Goal: Information Seeking & Learning: Check status

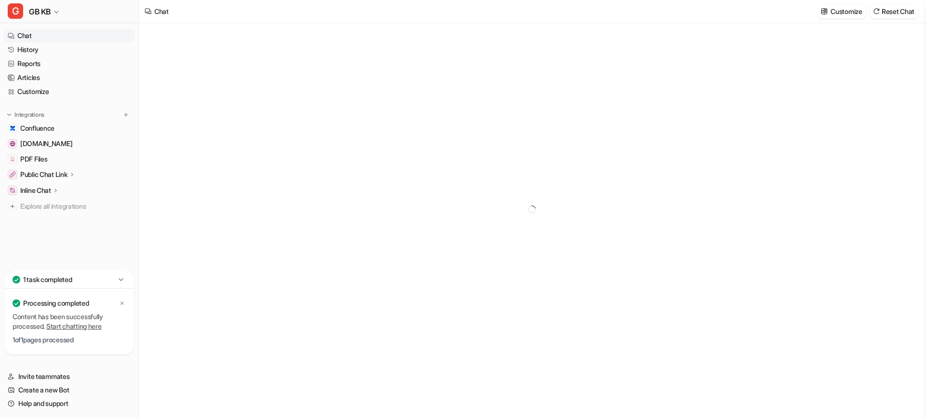
type textarea "**********"
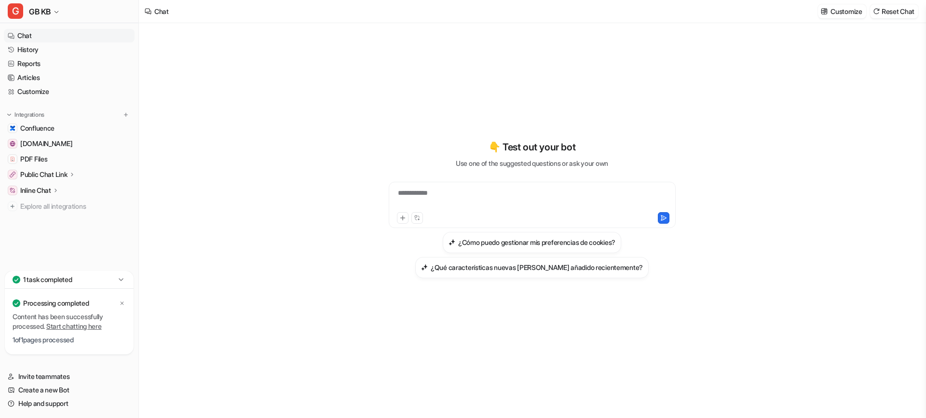
click at [120, 278] on icon at bounding box center [121, 280] width 10 height 10
click at [123, 341] on icon at bounding box center [121, 346] width 10 height 10
click at [121, 302] on icon at bounding box center [122, 303] width 6 height 6
click at [32, 49] on link "History" at bounding box center [69, 50] width 131 height 14
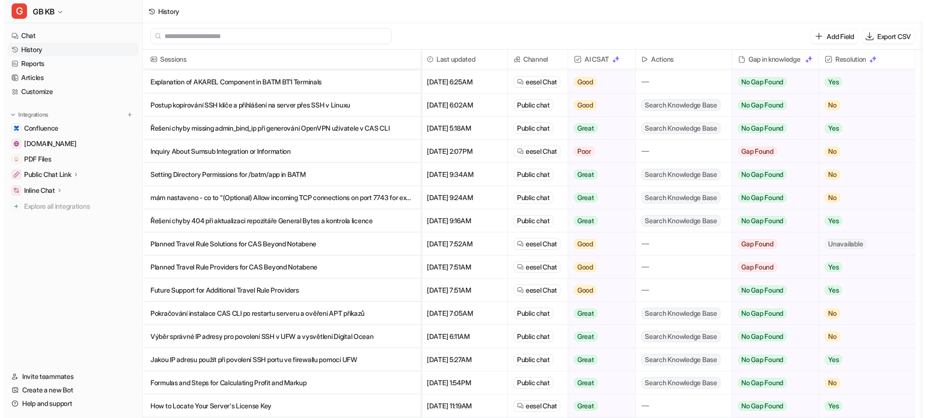
scroll to position [26, 0]
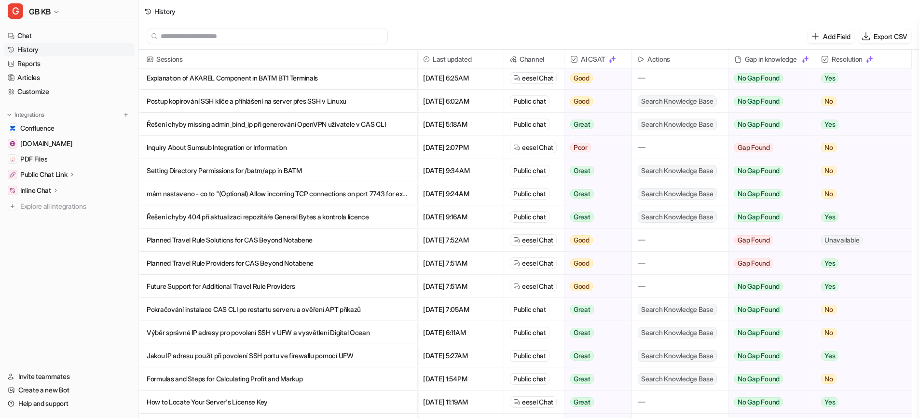
click at [266, 149] on p "Inquiry About Sumsub Integration or Information" at bounding box center [278, 147] width 262 height 23
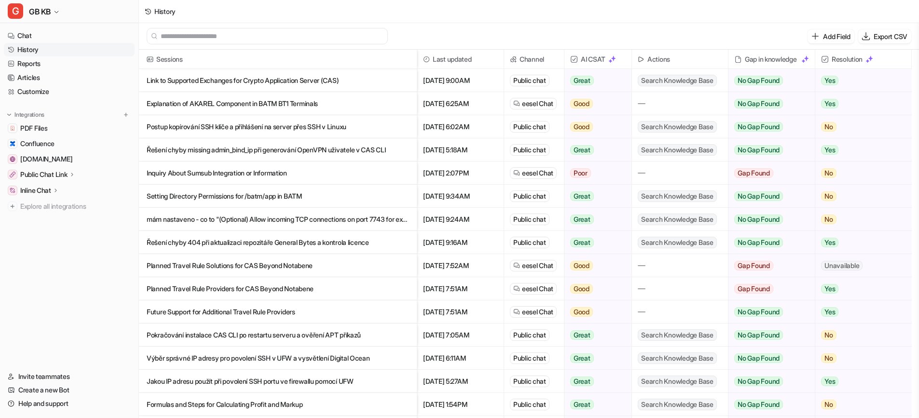
click at [265, 123] on p "Postup kopírování SSH klíče a přihlášení na server přes SSH v Linuxu" at bounding box center [278, 126] width 262 height 23
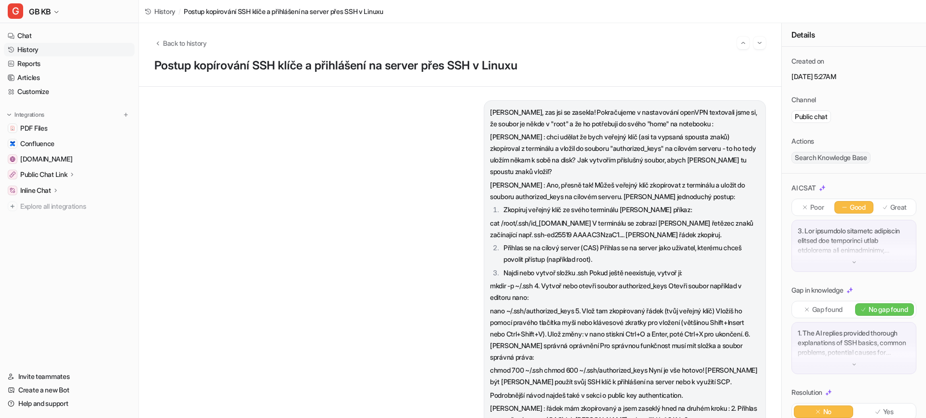
click at [852, 262] on img at bounding box center [854, 262] width 7 height 7
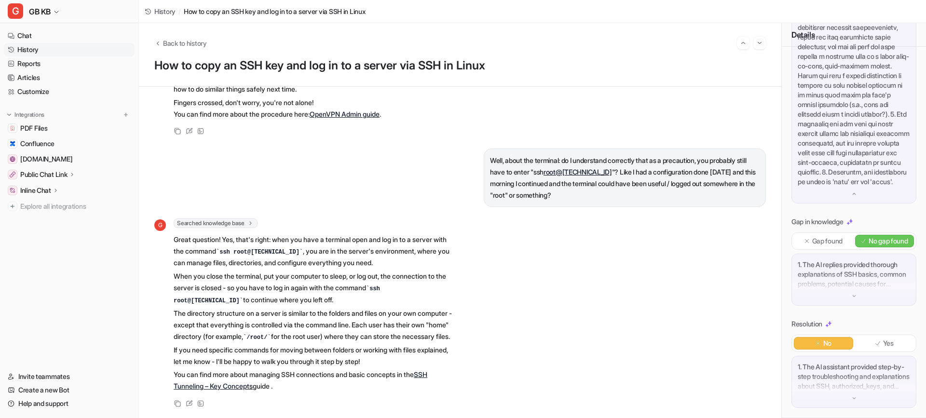
scroll to position [2072, 0]
